Goal: Find specific page/section

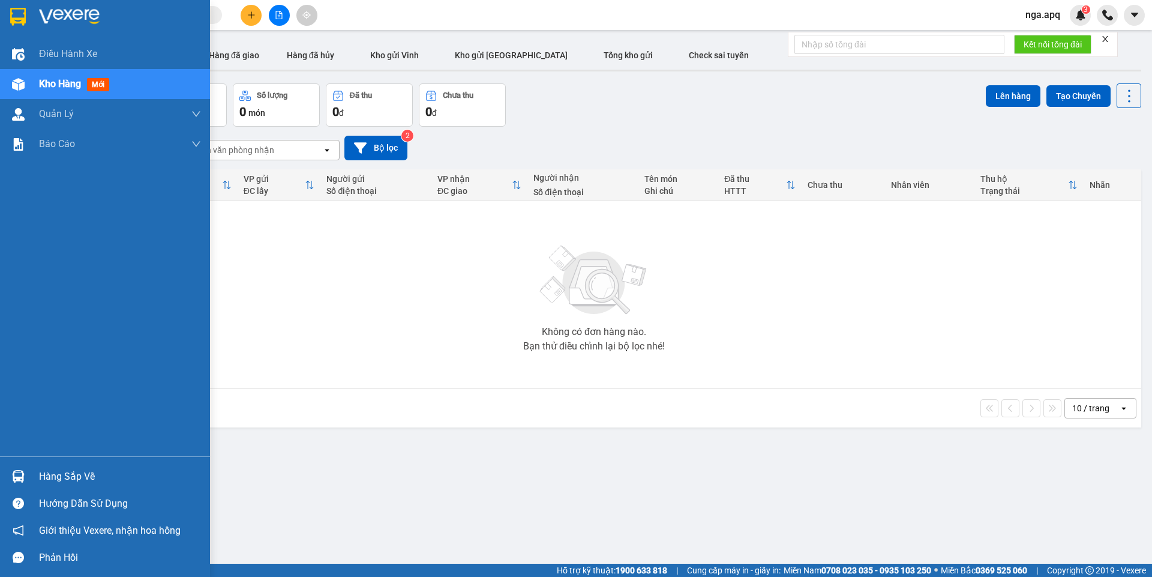
click at [17, 471] on img at bounding box center [18, 476] width 13 height 13
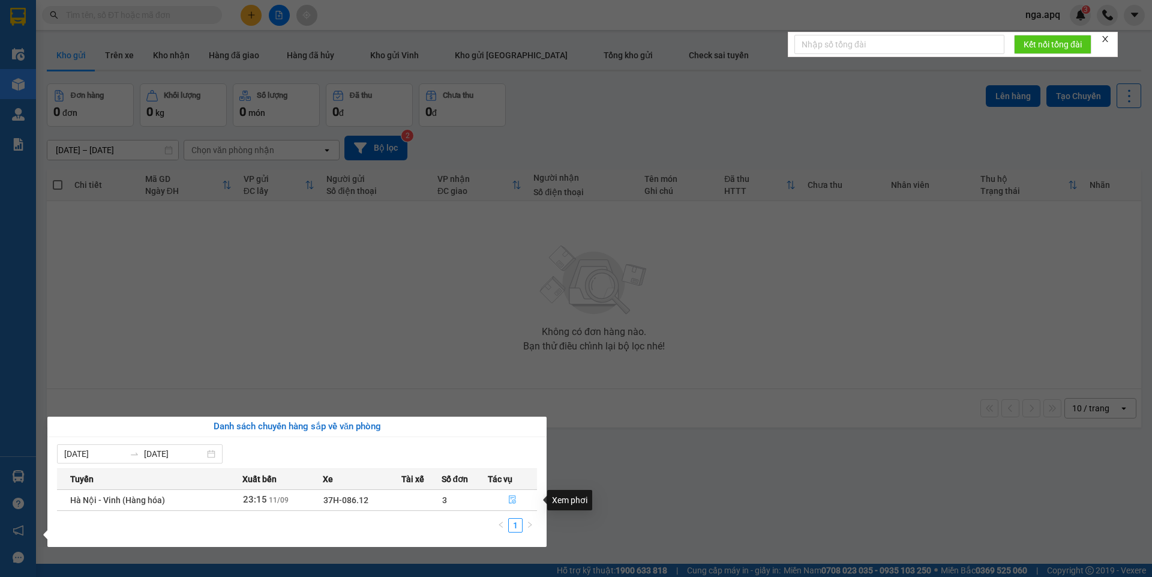
click at [513, 496] on icon "file-done" at bounding box center [512, 499] width 8 height 8
